Goal: Information Seeking & Learning: Find specific fact

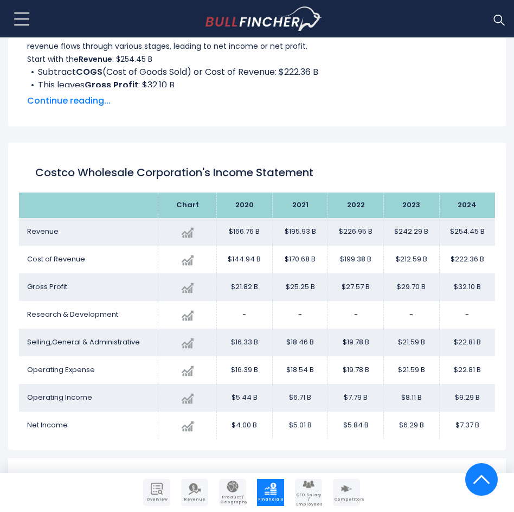
scroll to position [651, 0]
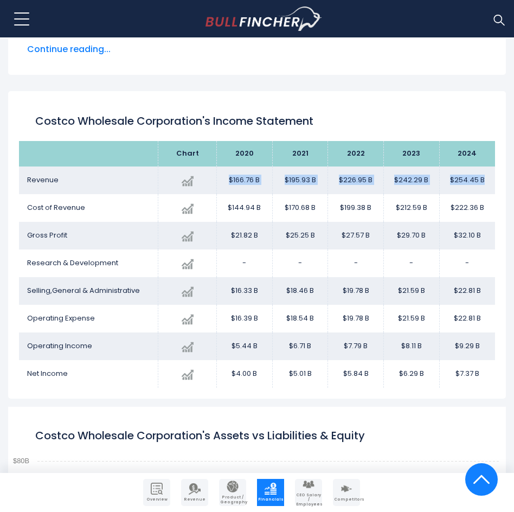
drag, startPoint x: 227, startPoint y: 177, endPoint x: 483, endPoint y: 182, distance: 256.0
click at [483, 182] on tr "Revenue Created with Highcharts 12.1.2 $254.45 B + 5.02% 2024 $166.76B ​ $166.7…" at bounding box center [257, 181] width 476 height 28
click at [260, 165] on th "2020" at bounding box center [245, 153] width 56 height 25
drag, startPoint x: 233, startPoint y: 180, endPoint x: 485, endPoint y: 197, distance: 252.8
click at [481, 196] on tbody "Revenue Created with Highcharts 12.1.2 $254.45 B + 5.02% 2024 $166.76B ​ $166.7…" at bounding box center [257, 277] width 476 height 221
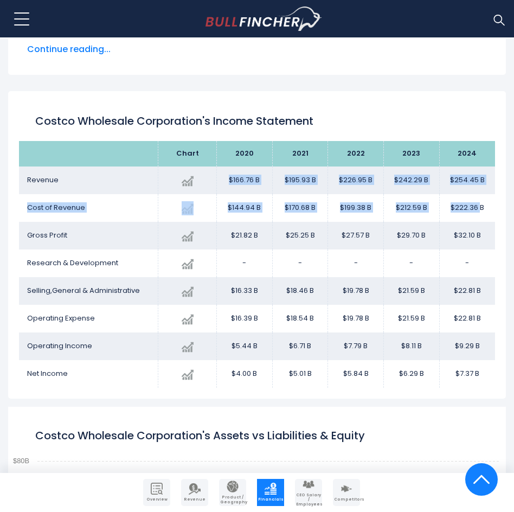
click at [473, 199] on td "$222.36 B" at bounding box center [467, 208] width 56 height 28
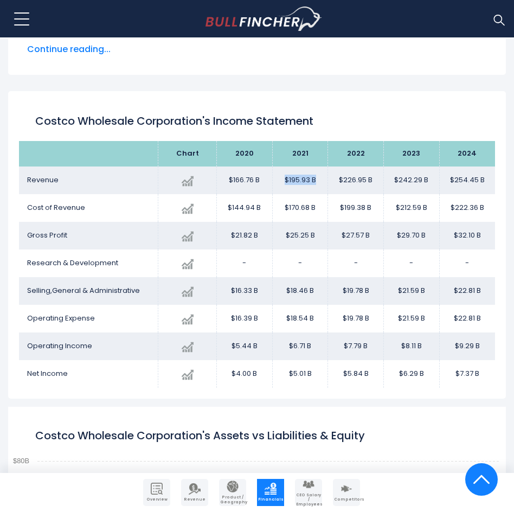
drag, startPoint x: 320, startPoint y: 179, endPoint x: 281, endPoint y: 178, distance: 39.1
click at [281, 178] on td "$195.93 B" at bounding box center [300, 181] width 56 height 28
drag, startPoint x: 308, startPoint y: 180, endPoint x: 279, endPoint y: 180, distance: 28.8
click at [308, 180] on td "$195.93 B" at bounding box center [300, 181] width 56 height 28
drag, startPoint x: 240, startPoint y: 181, endPoint x: 490, endPoint y: 177, distance: 250.6
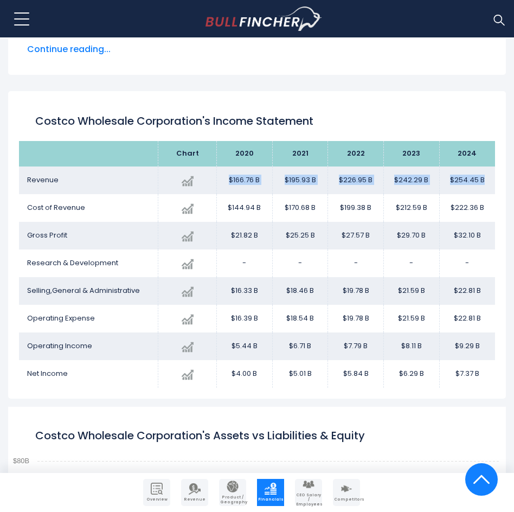
click at [490, 177] on tr "Revenue Created with Highcharts 12.1.2 $254.45 B + 5.02% 2024 $166.76B ​ $166.7…" at bounding box center [257, 181] width 476 height 28
click at [490, 177] on td "$254.45 B" at bounding box center [467, 181] width 56 height 28
